Goal: Transaction & Acquisition: Register for event/course

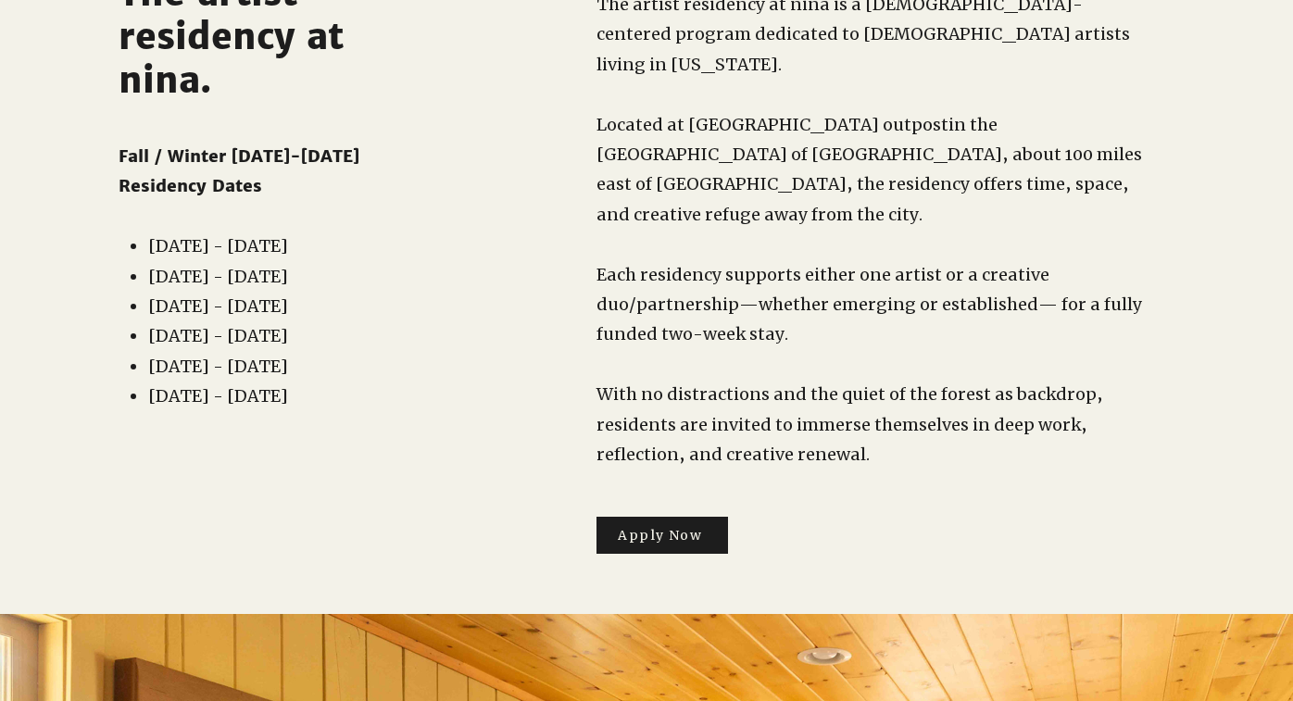
scroll to position [42, 0]
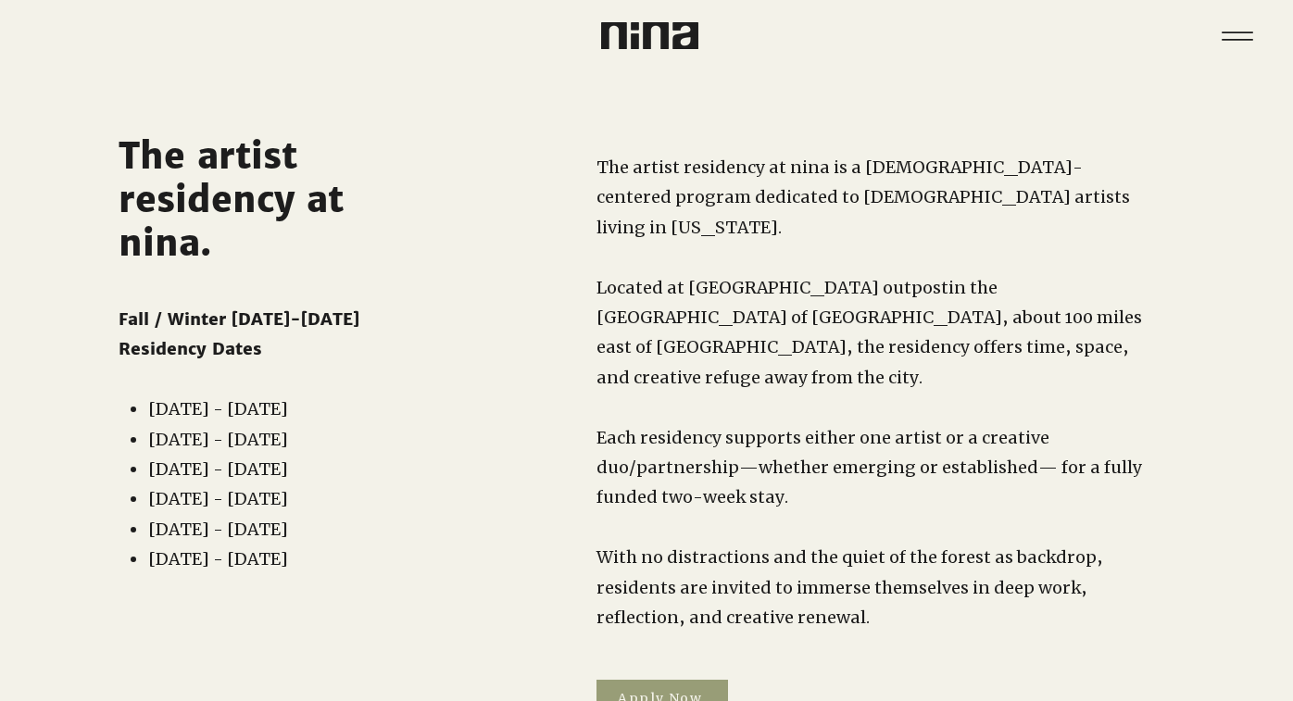
click at [660, 690] on span "Apply Now" at bounding box center [660, 698] width 84 height 17
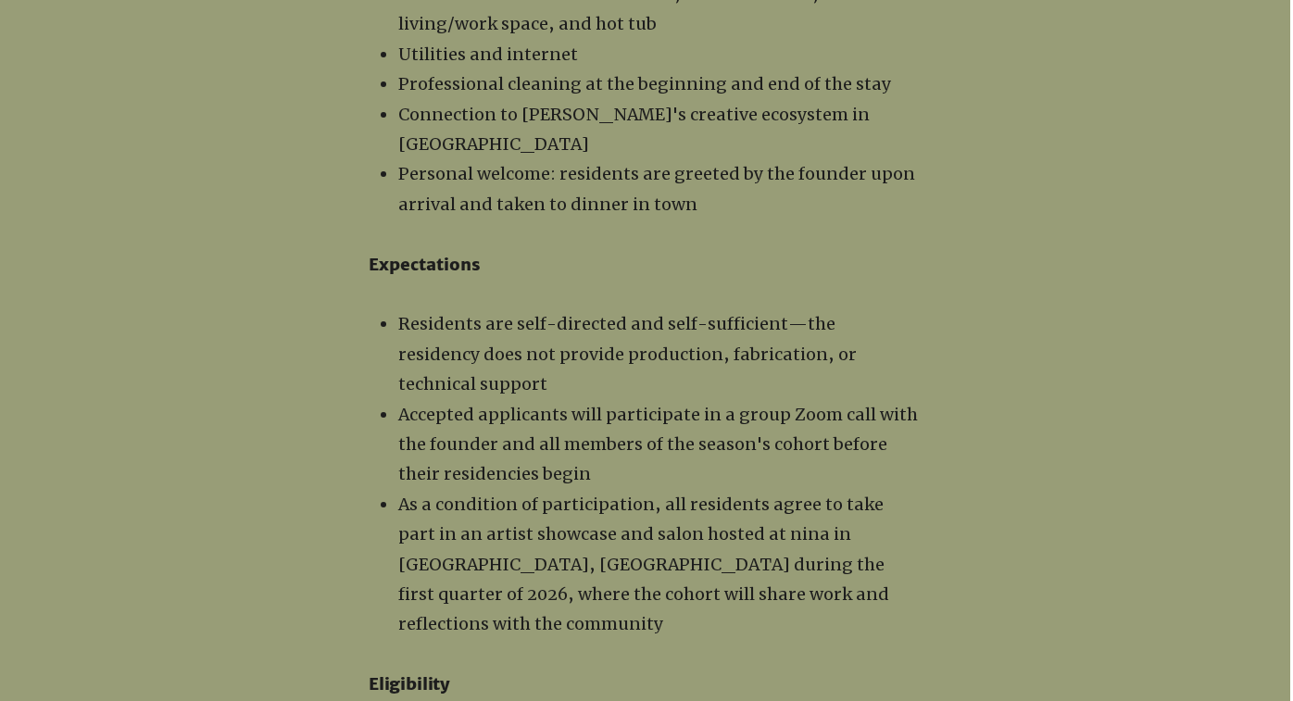
scroll to position [2303, 3]
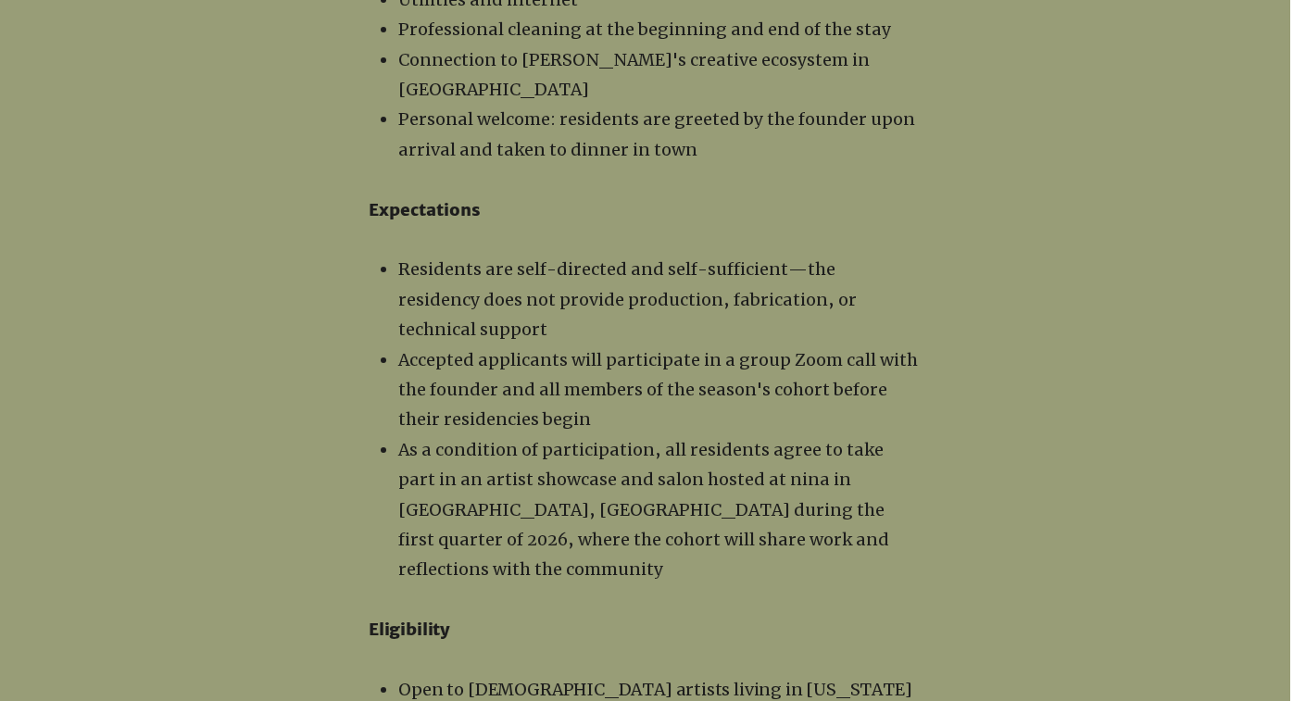
click at [486, 439] on span "As a condition of participation, all residents agree to take part in an artist …" at bounding box center [643, 510] width 491 height 142
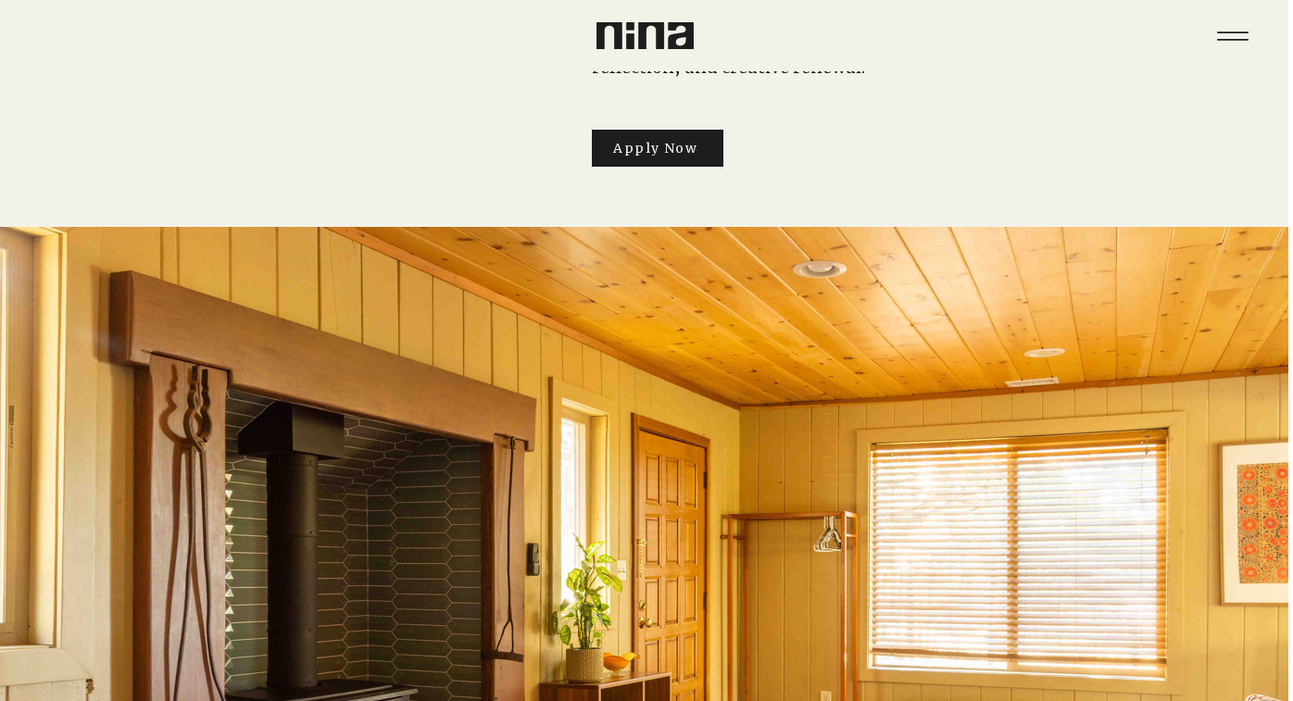
scroll to position [0, 5]
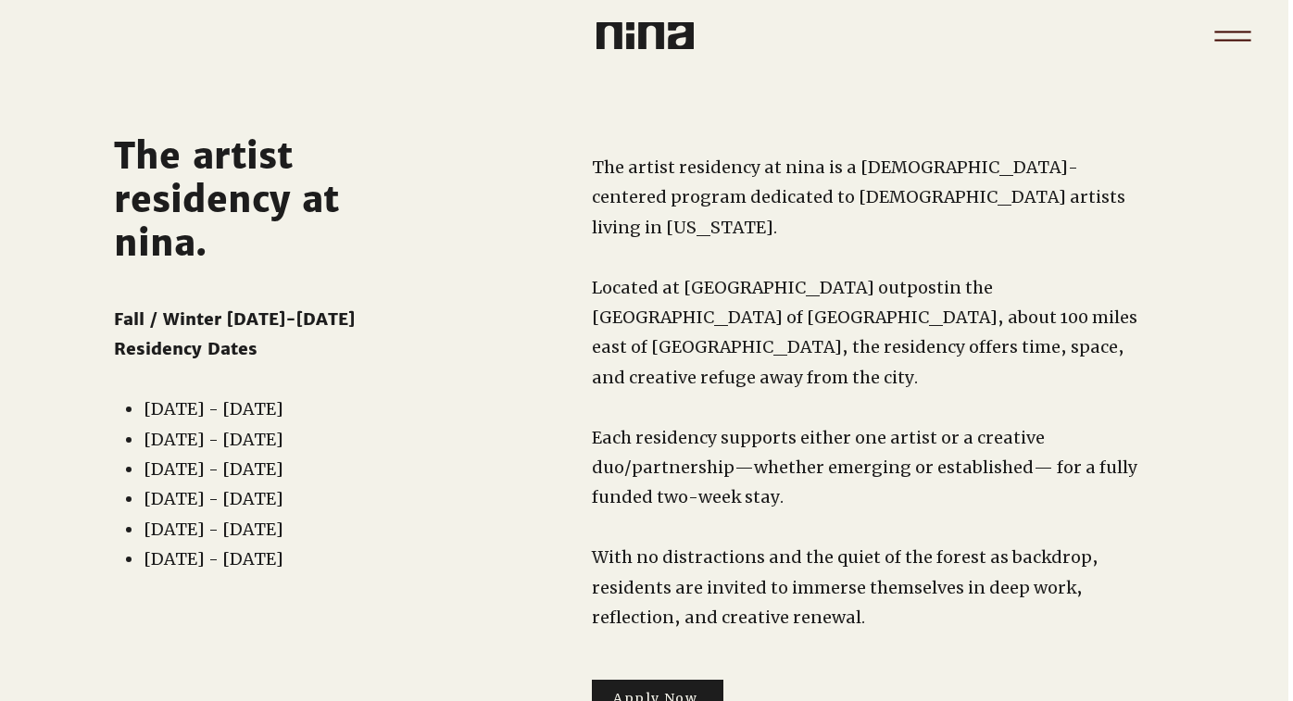
click at [1254, 46] on icon "Menu" at bounding box center [1233, 36] width 65 height 65
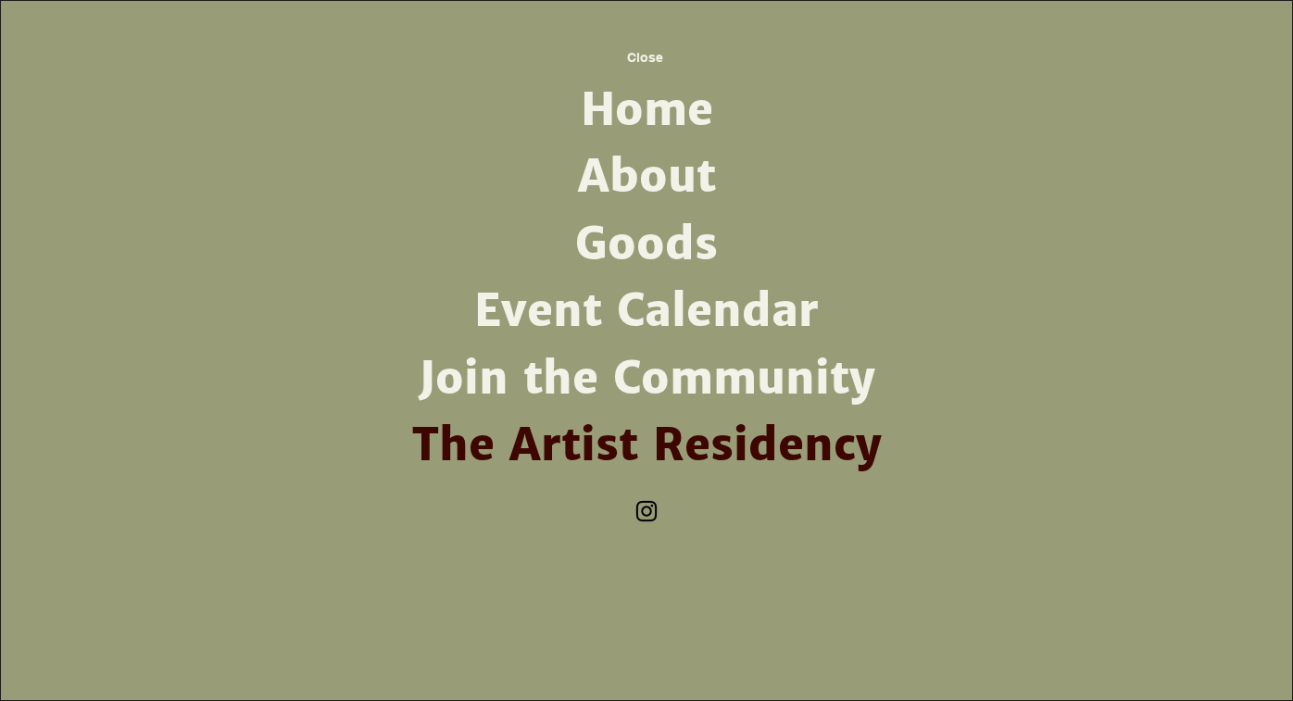
scroll to position [0, 0]
click at [639, 382] on link "Join the Community" at bounding box center [647, 379] width 484 height 67
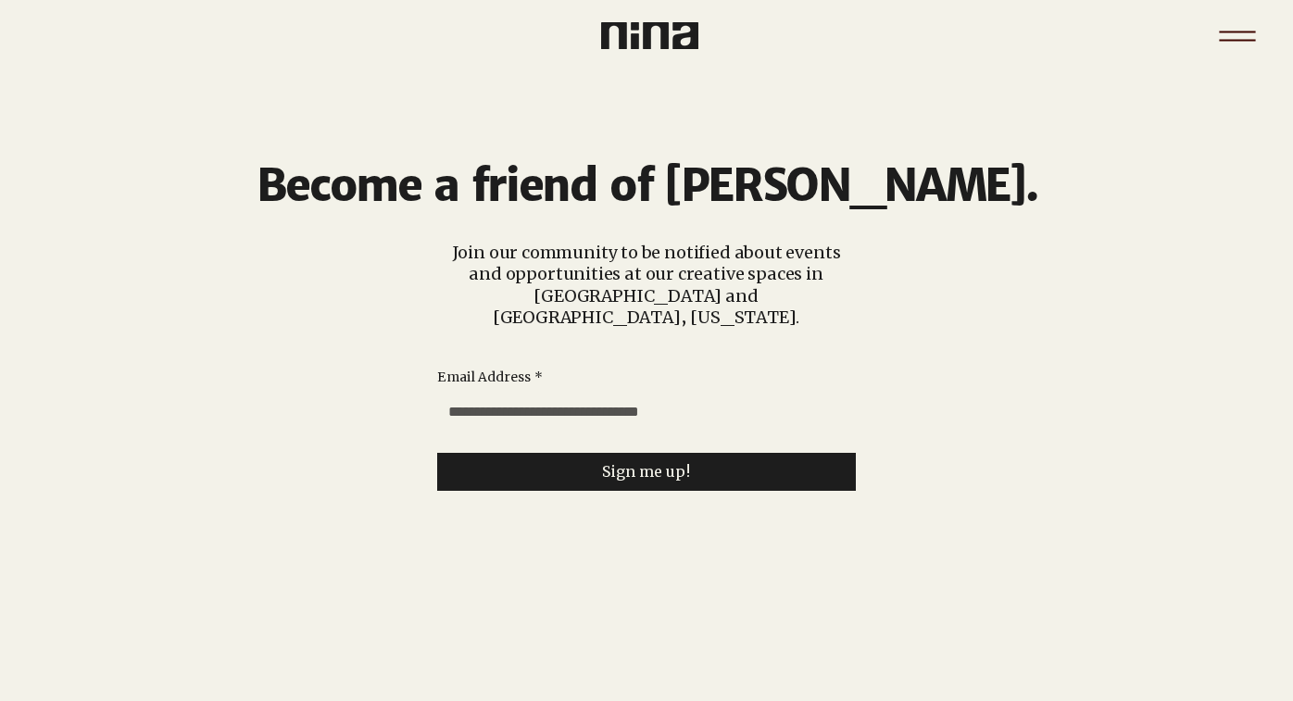
click at [1234, 30] on icon "Menu" at bounding box center [1237, 36] width 65 height 65
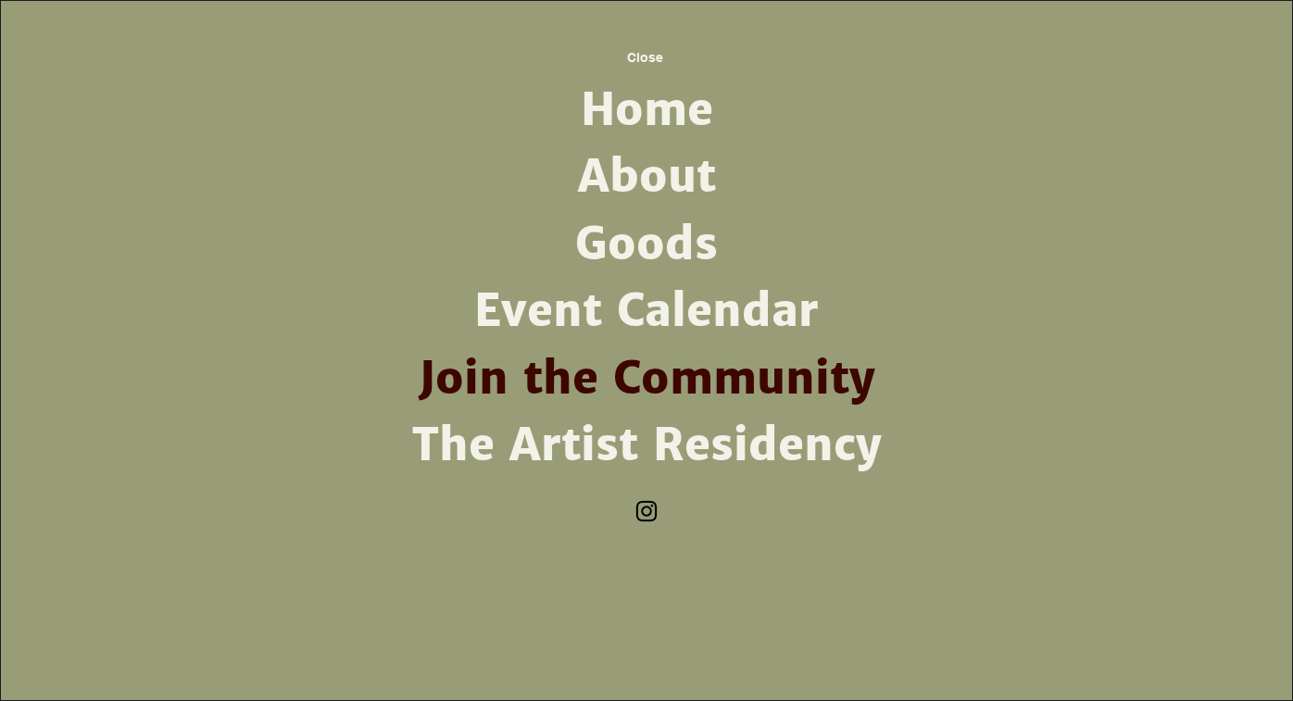
click at [637, 452] on link "The Artist Residency" at bounding box center [647, 445] width 484 height 67
